Goal: Register for event/course

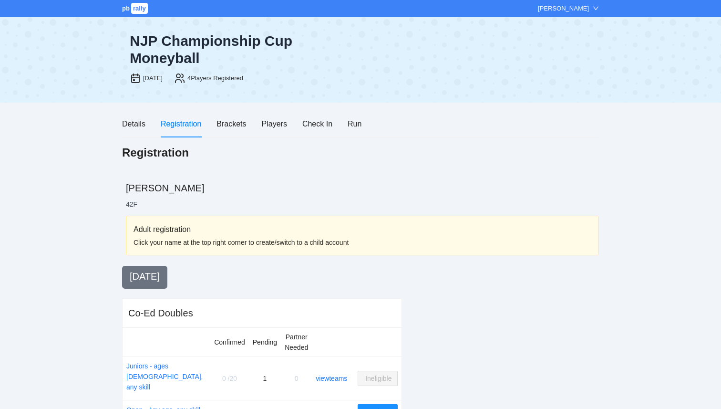
scroll to position [20, 0]
click at [138, 130] on div "Details" at bounding box center [133, 123] width 23 height 27
